Goal: Task Accomplishment & Management: Use online tool/utility

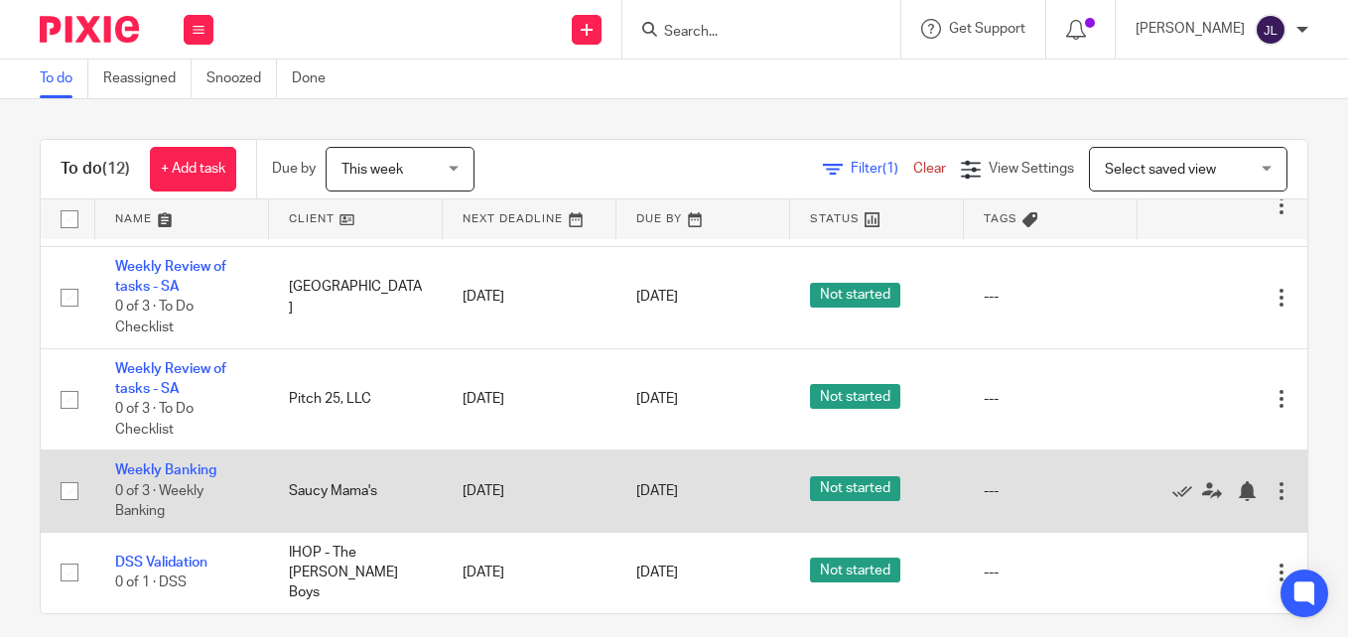
scroll to position [609, 0]
click at [1173, 484] on icon at bounding box center [1182, 491] width 20 height 20
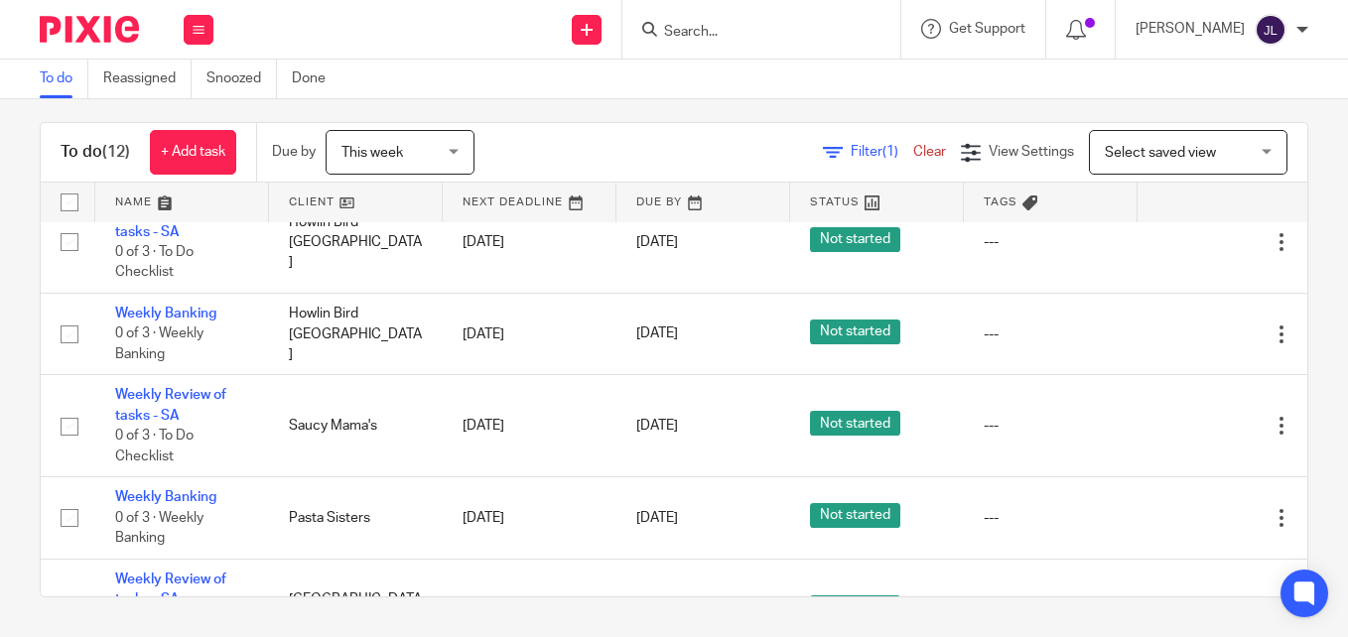
scroll to position [230, 0]
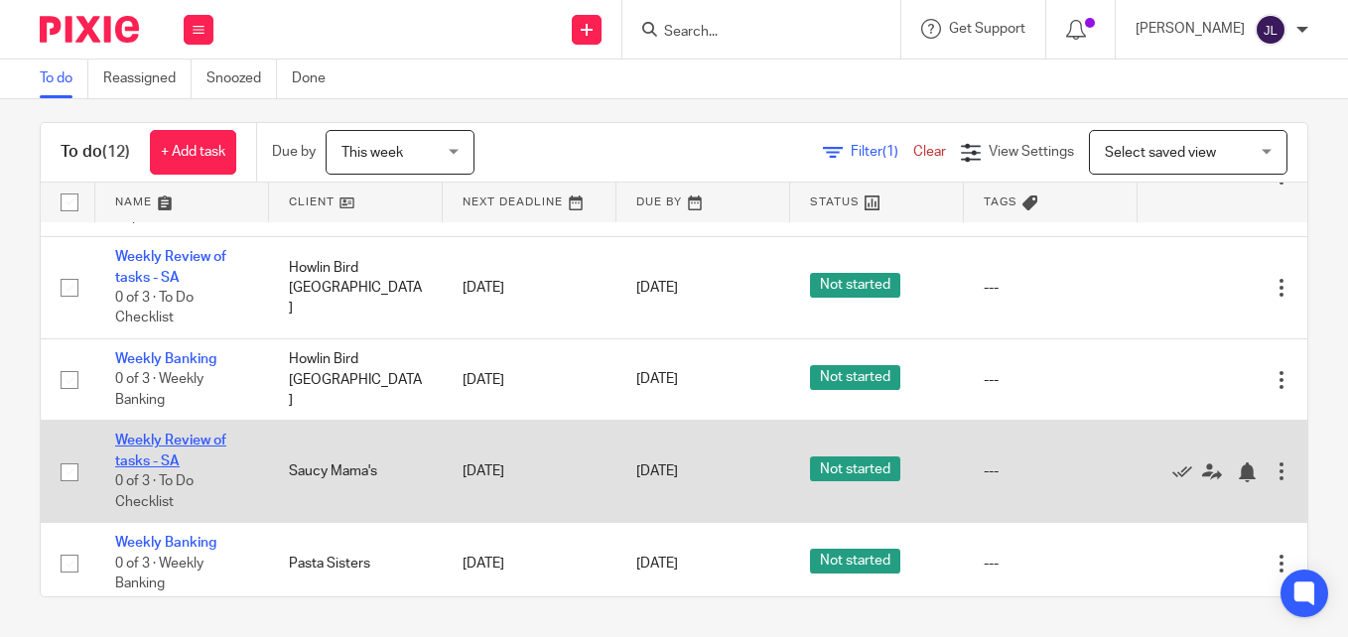
click at [136, 438] on link "Weekly Review of tasks - SA" at bounding box center [170, 451] width 111 height 34
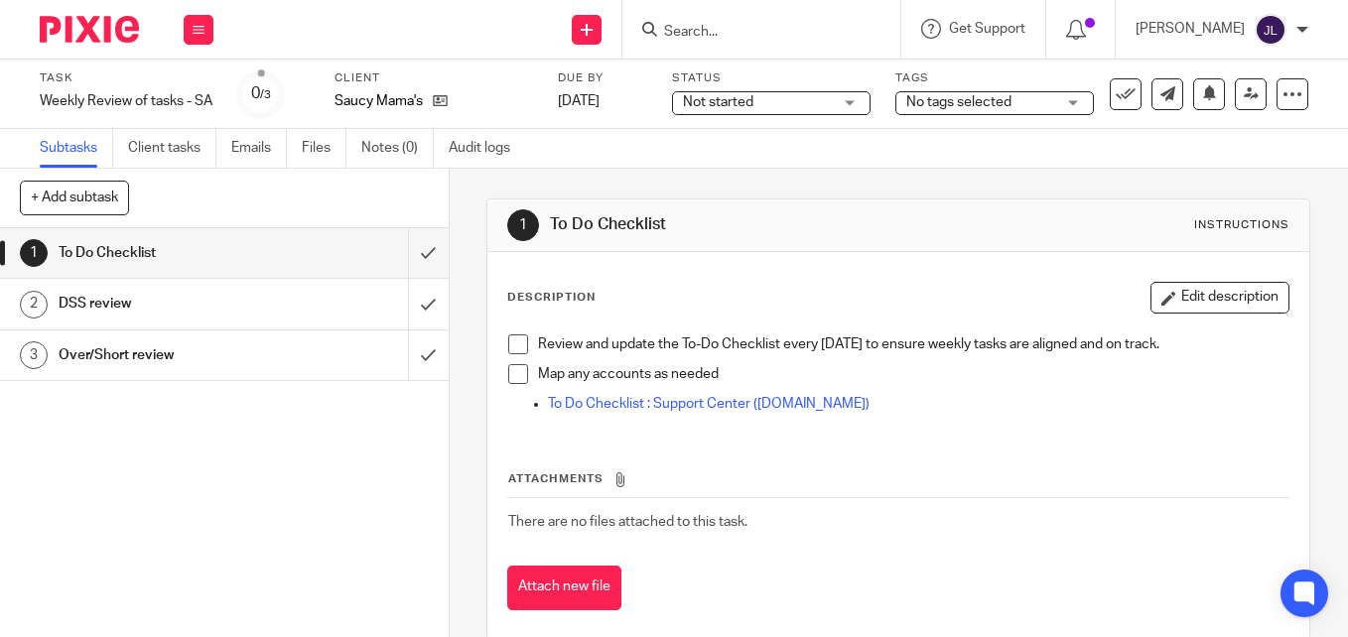
click at [512, 344] on span at bounding box center [518, 345] width 20 height 20
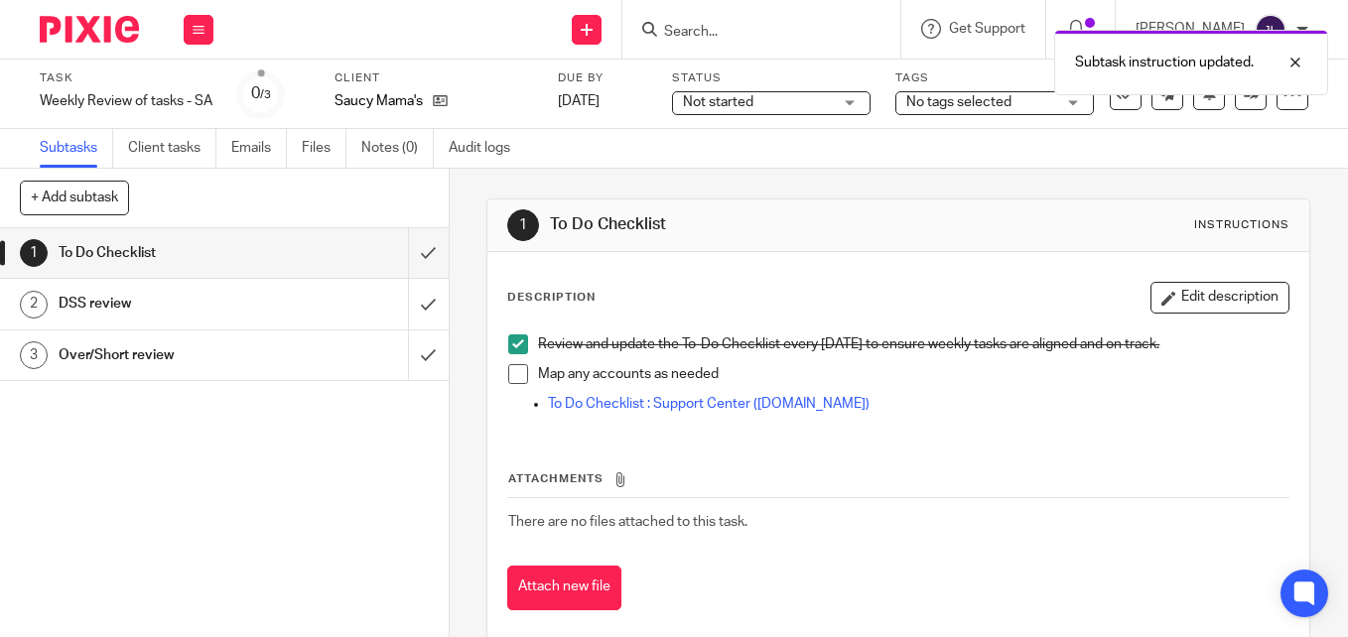
click at [511, 372] on span at bounding box center [518, 374] width 20 height 20
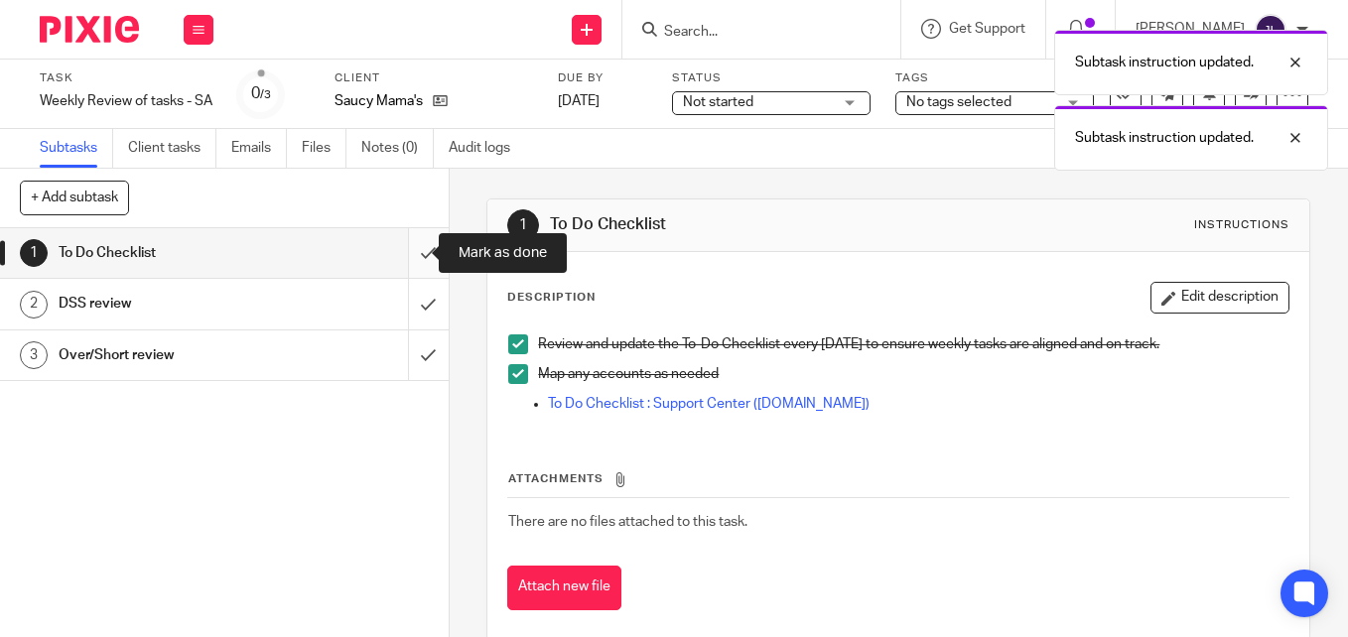
click at [405, 249] on input "submit" at bounding box center [224, 253] width 449 height 50
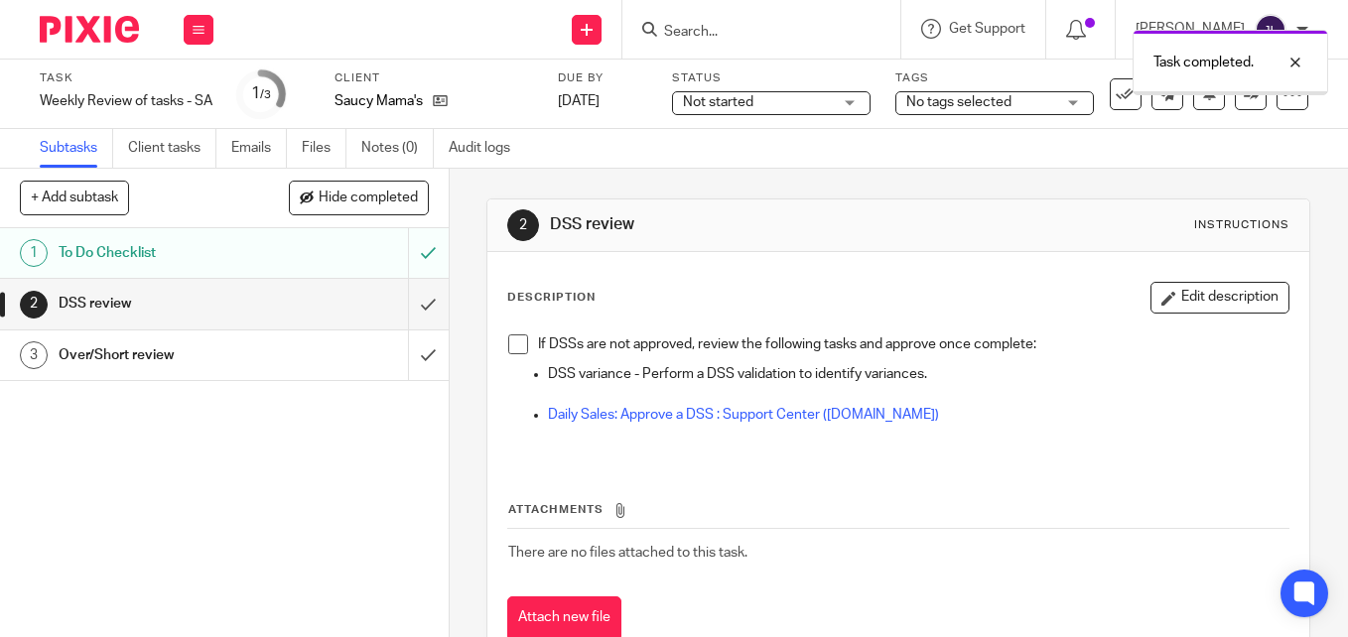
click at [188, 304] on h1 "DSS review" at bounding box center [168, 304] width 219 height 30
click at [510, 351] on span at bounding box center [518, 345] width 20 height 20
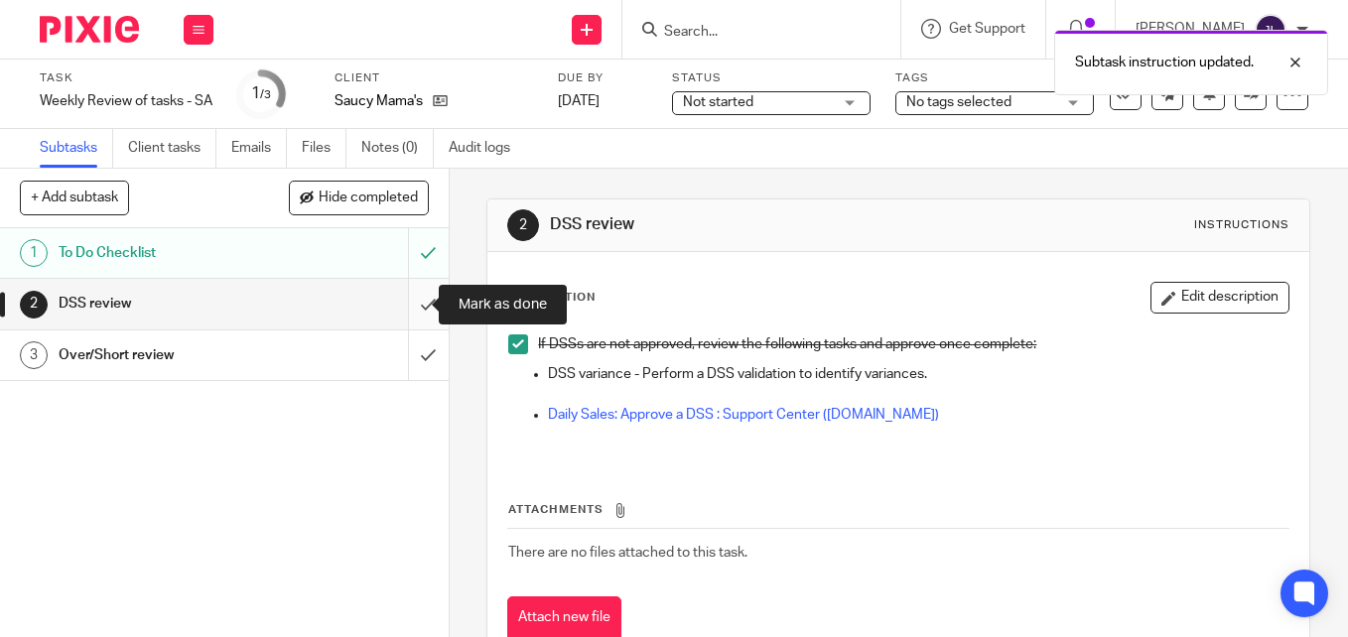
click at [412, 304] on input "submit" at bounding box center [224, 304] width 449 height 50
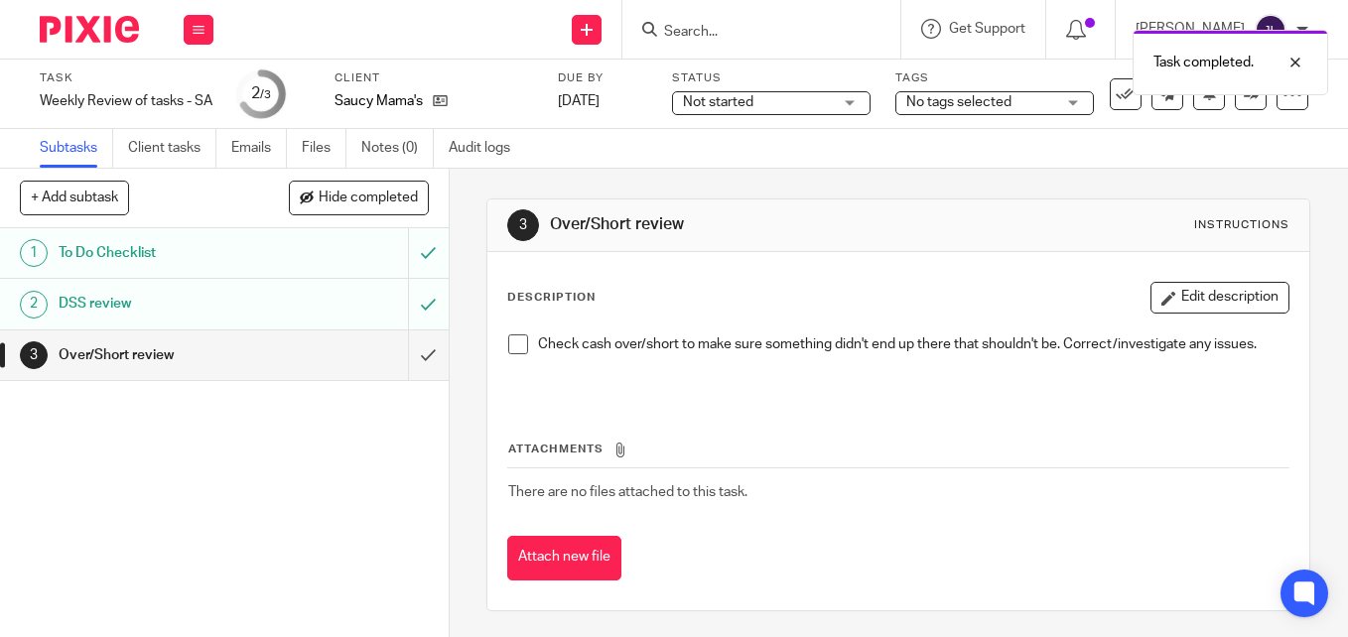
click at [165, 357] on h1 "Over/Short review" at bounding box center [168, 355] width 219 height 30
click at [511, 345] on span at bounding box center [518, 345] width 20 height 20
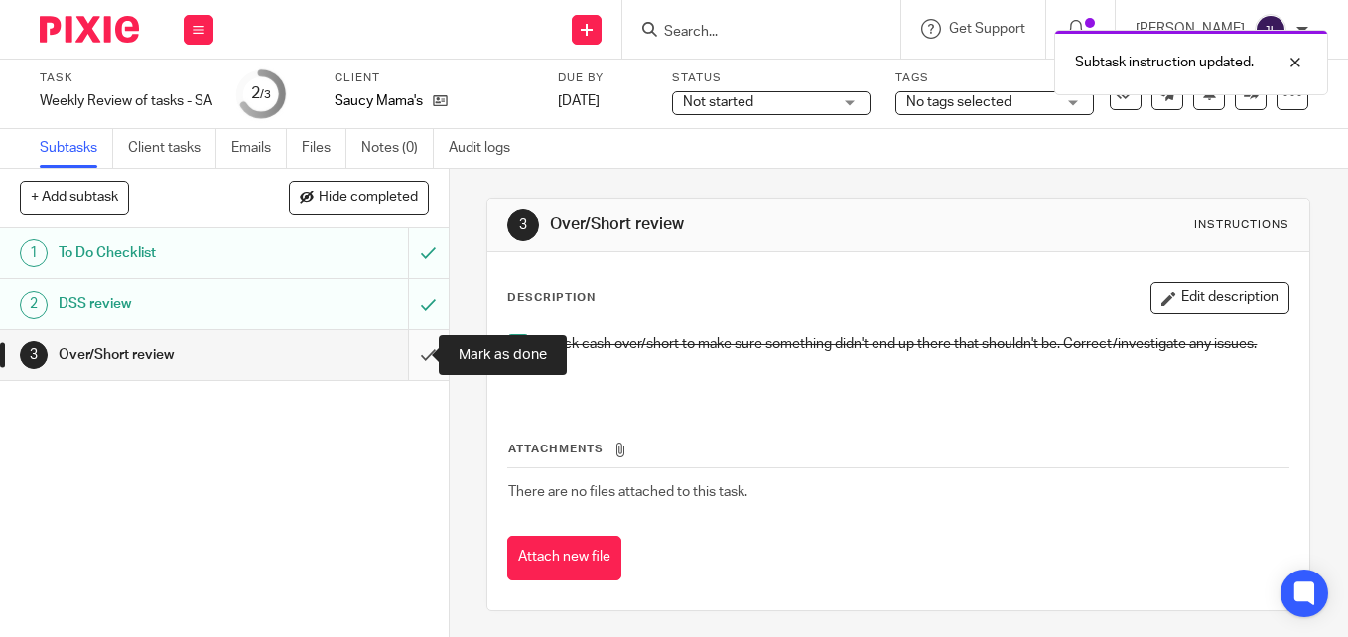
click at [410, 356] on input "submit" at bounding box center [224, 356] width 449 height 50
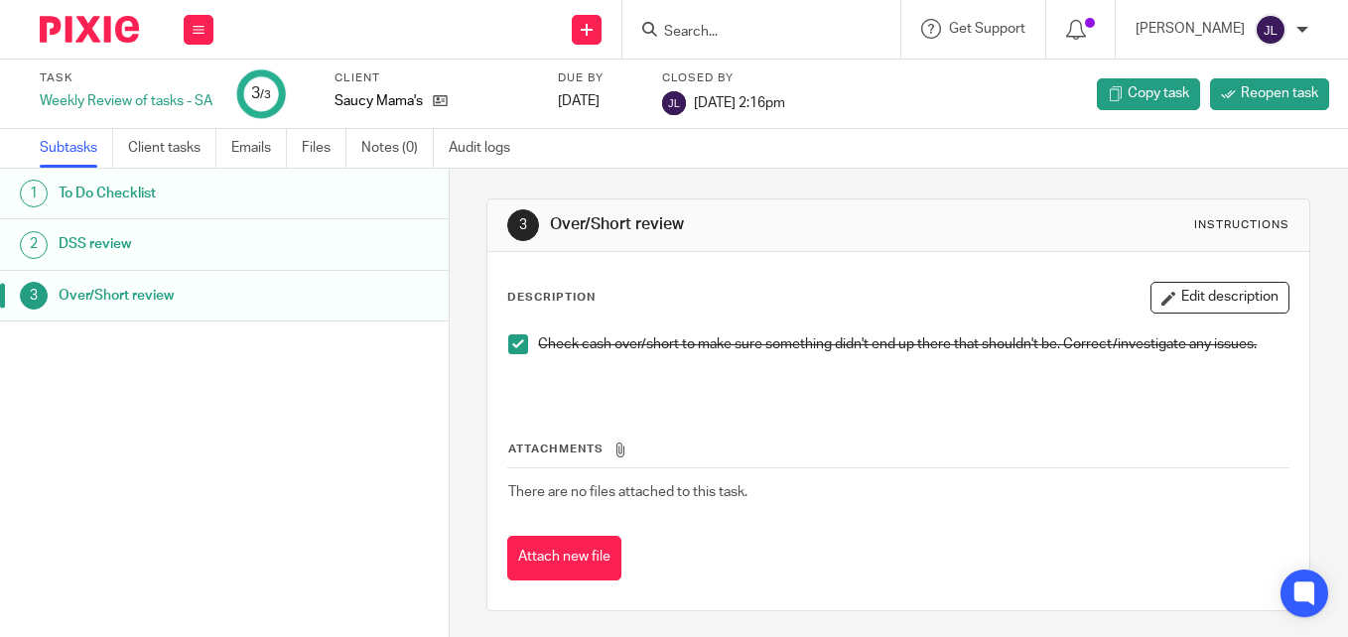
click at [58, 21] on img at bounding box center [89, 29] width 99 height 27
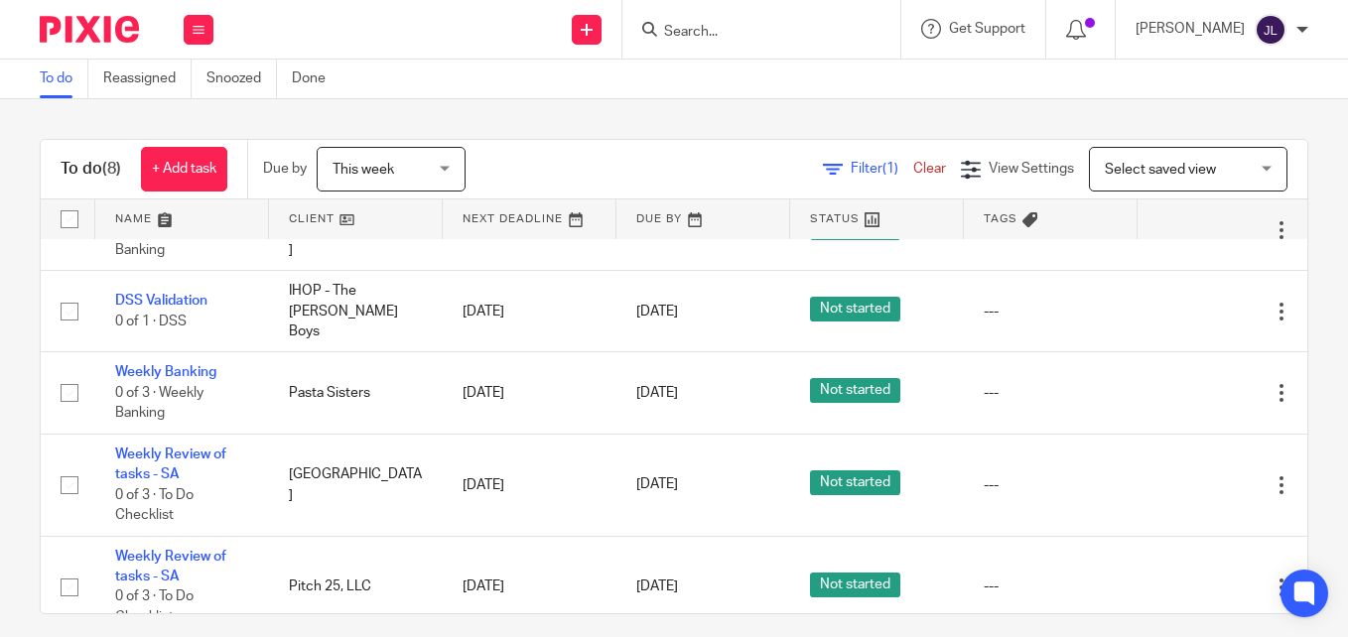
scroll to position [426, 0]
